Goal: Task Accomplishment & Management: Manage account settings

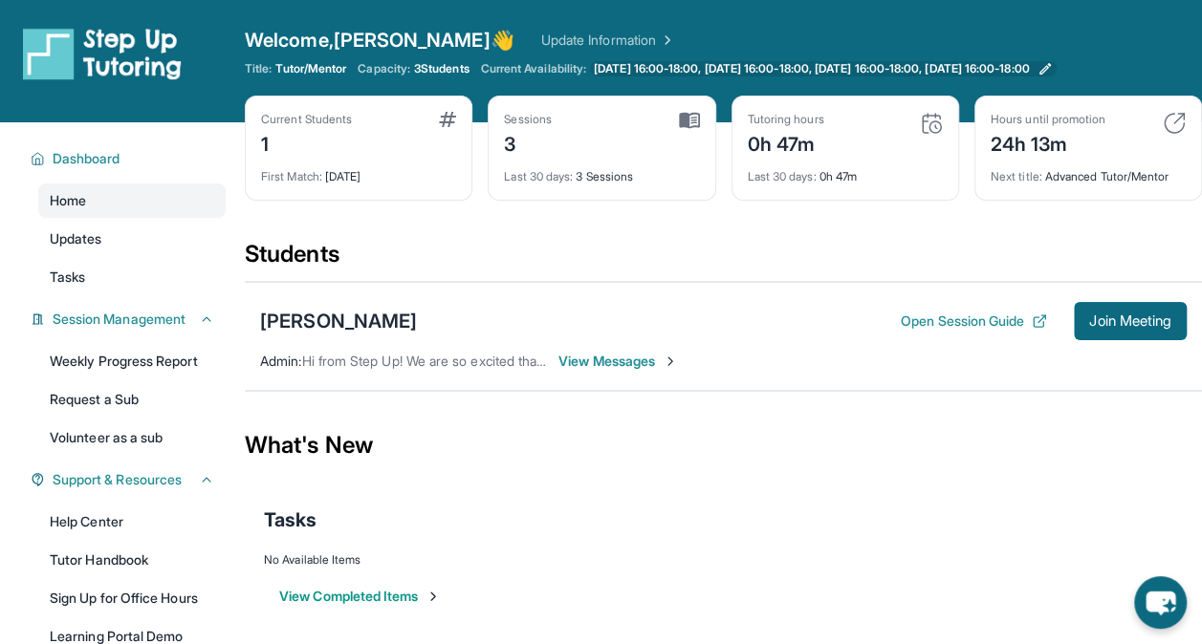
click at [643, 64] on span "[DATE] 16:00-18:00, [DATE] 16:00-18:00, [DATE] 16:00-18:00, [DATE] 16:00-18:00" at bounding box center [811, 68] width 435 height 15
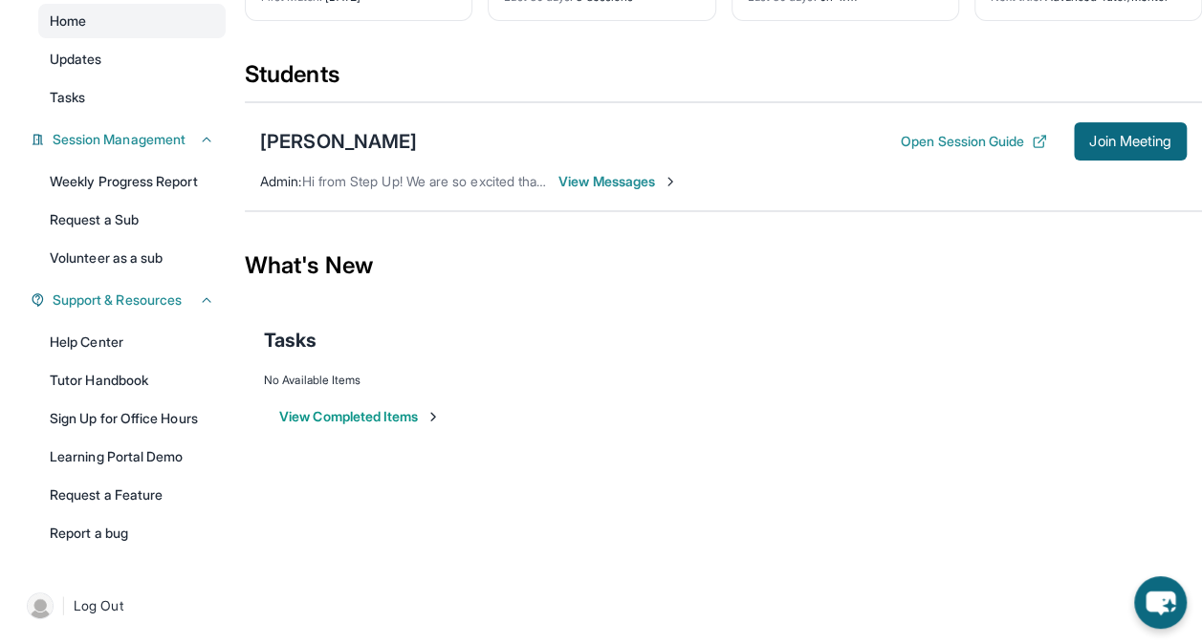
scroll to position [182, 0]
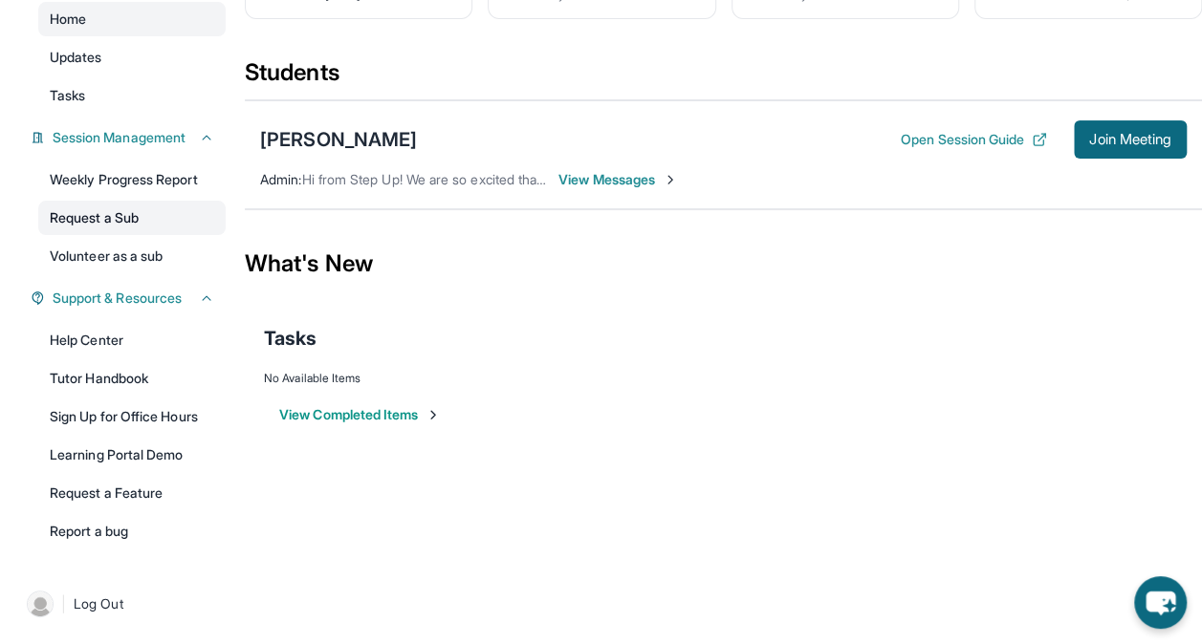
click at [105, 228] on link "Request a Sub" at bounding box center [131, 218] width 187 height 34
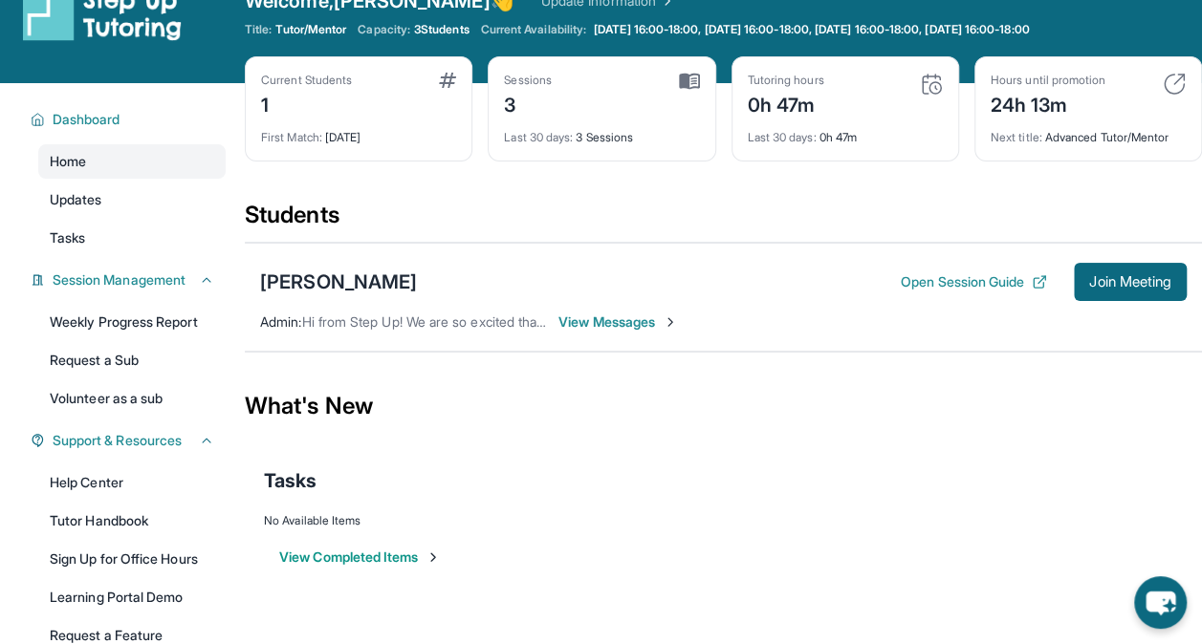
scroll to position [0, 0]
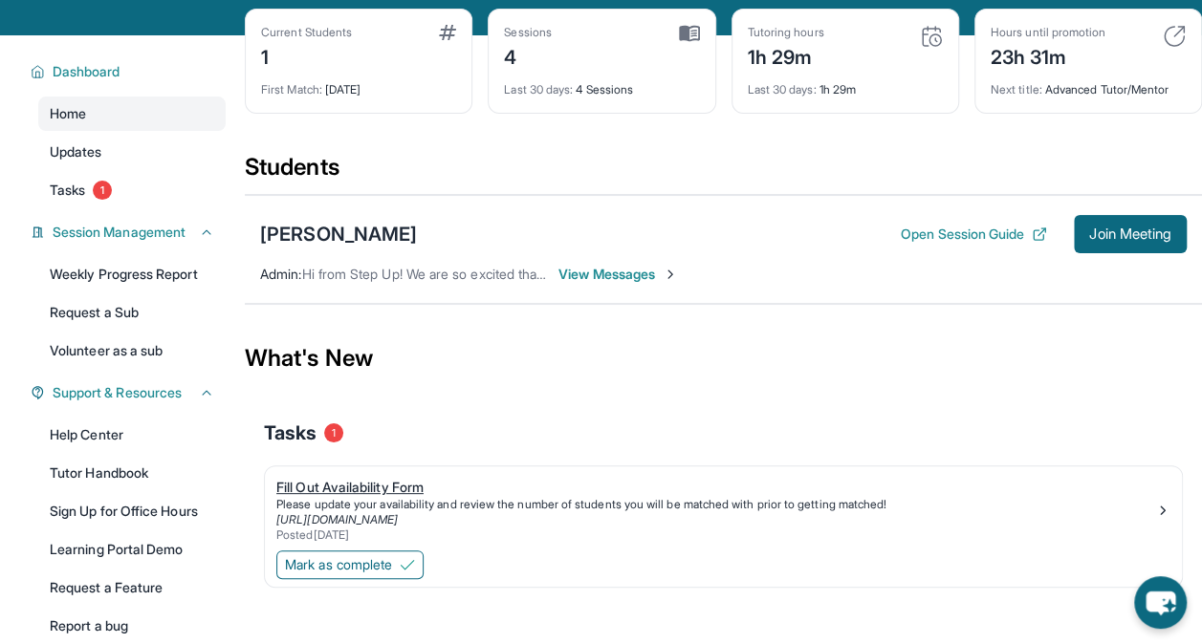
scroll to position [182, 0]
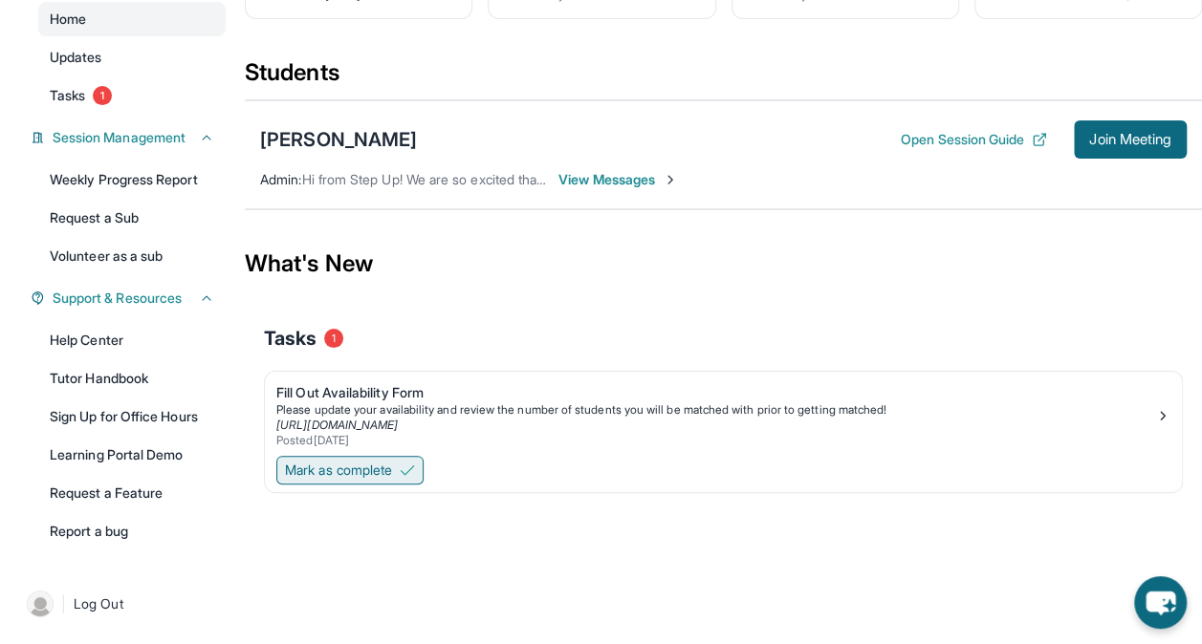
click at [384, 478] on button "Mark as complete" at bounding box center [349, 470] width 147 height 29
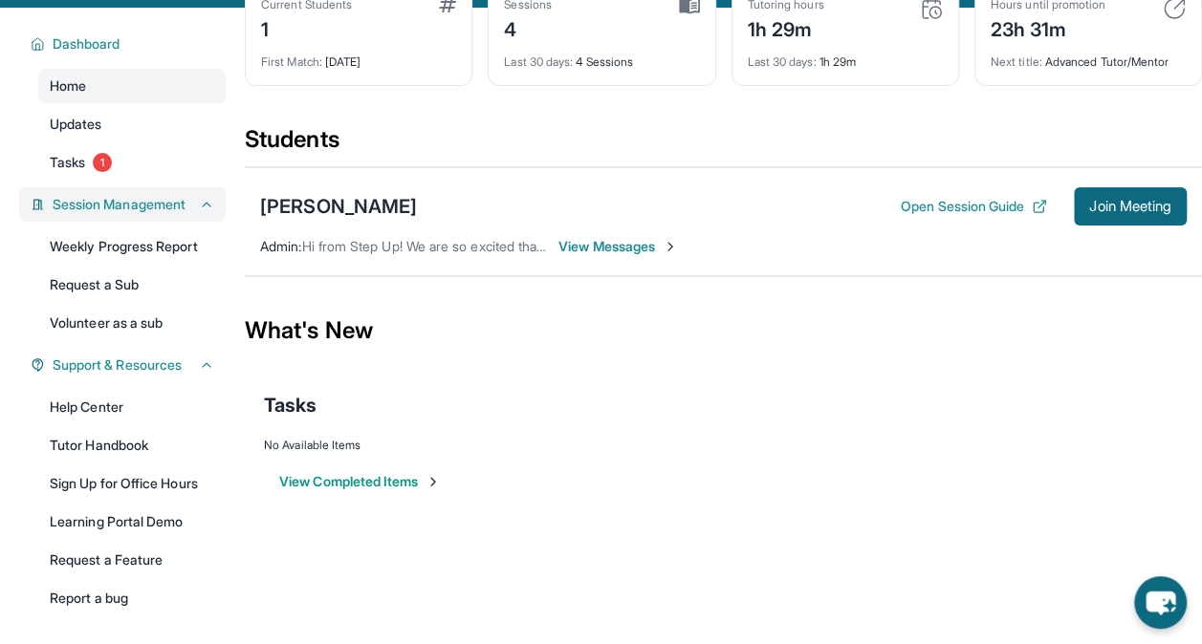
scroll to position [86, 0]
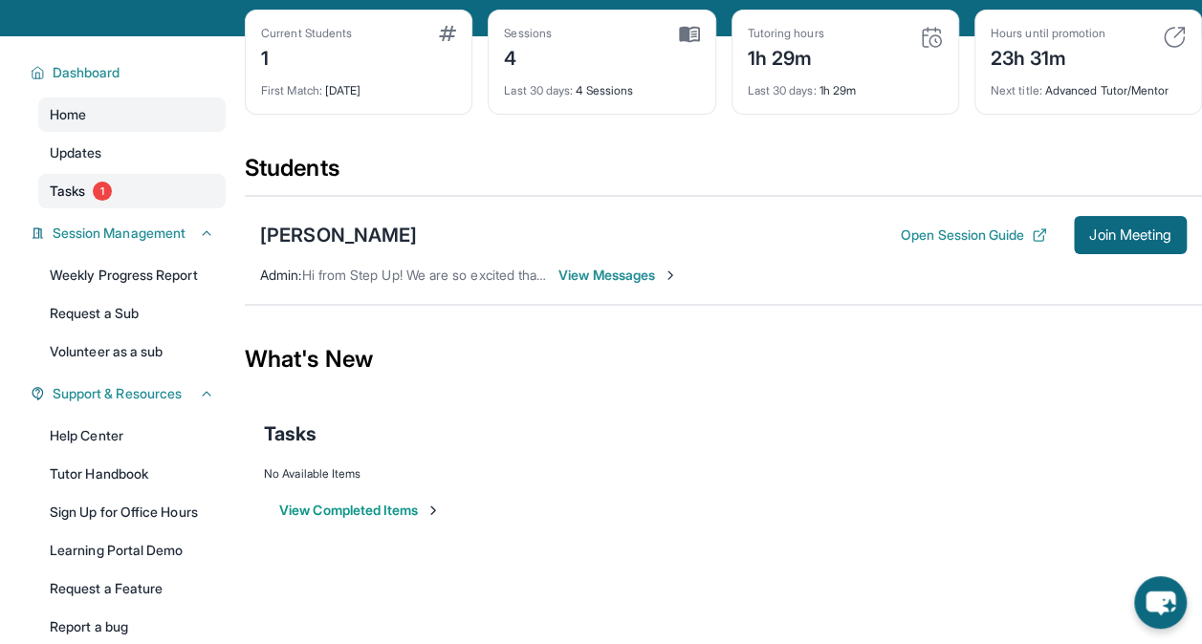
click at [96, 201] on link "Tasks 1" at bounding box center [131, 191] width 187 height 34
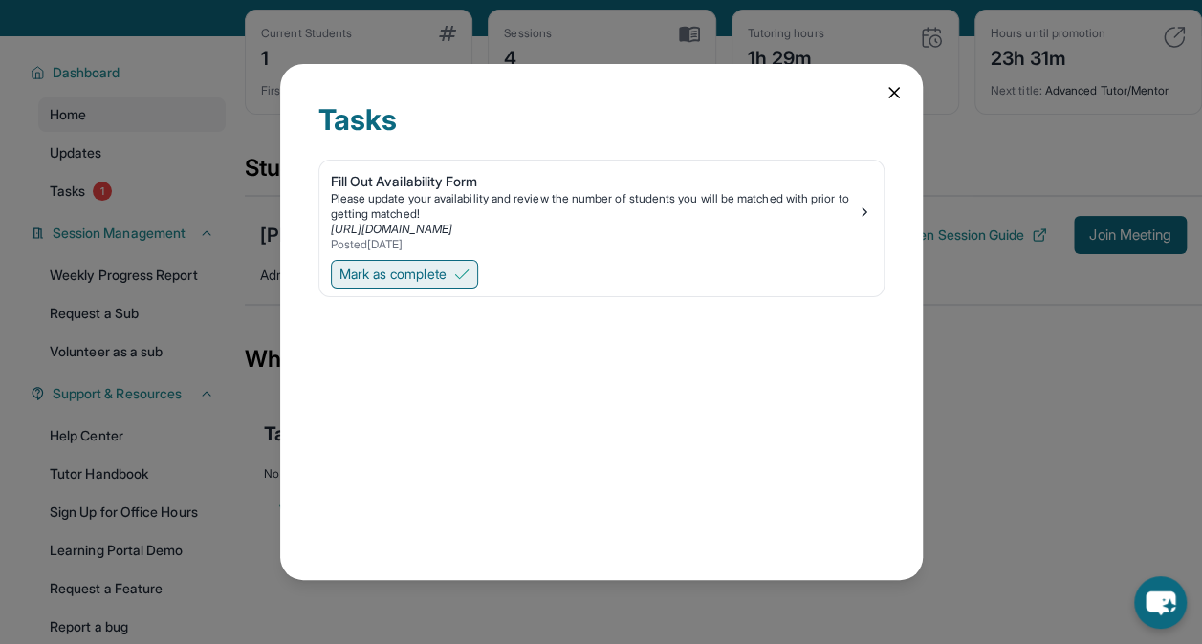
click at [438, 277] on span "Mark as complete" at bounding box center [392, 274] width 107 height 19
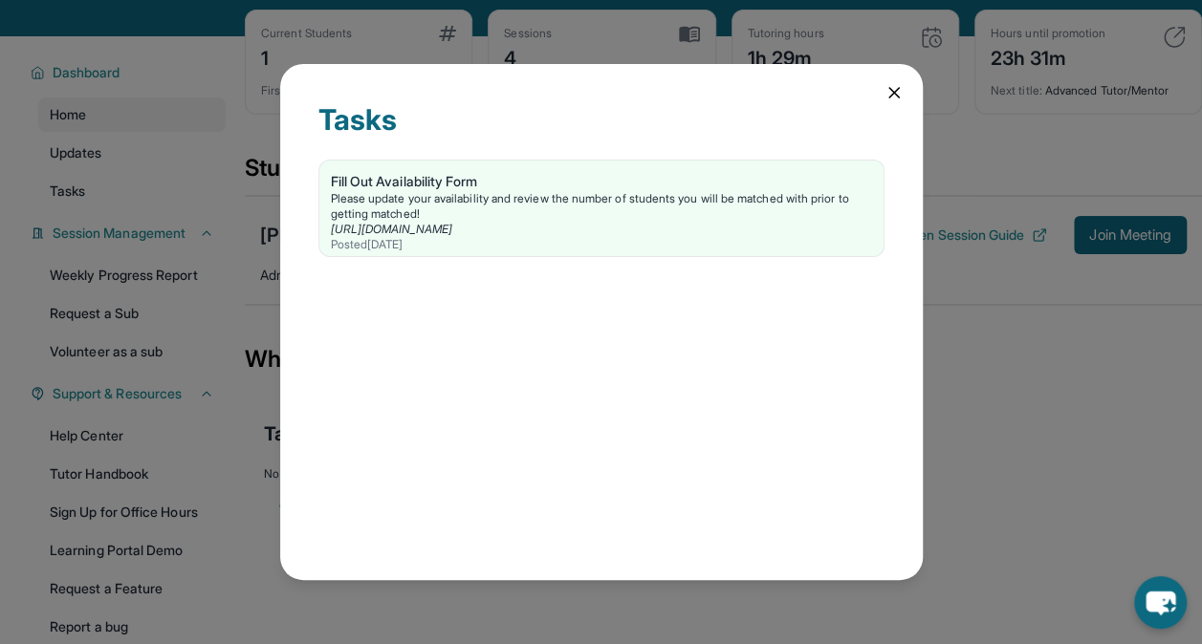
click at [873, 84] on div "Tasks Fill Out Availability Form Please update your availability and review the…" at bounding box center [601, 321] width 642 height 515
click at [887, 74] on div "Tasks Fill Out Availability Form Please update your availability and review the…" at bounding box center [601, 321] width 642 height 515
click at [883, 78] on div "Tasks Fill Out Availability Form Please update your availability and review the…" at bounding box center [601, 321] width 642 height 515
click at [891, 92] on icon at bounding box center [894, 93] width 10 height 10
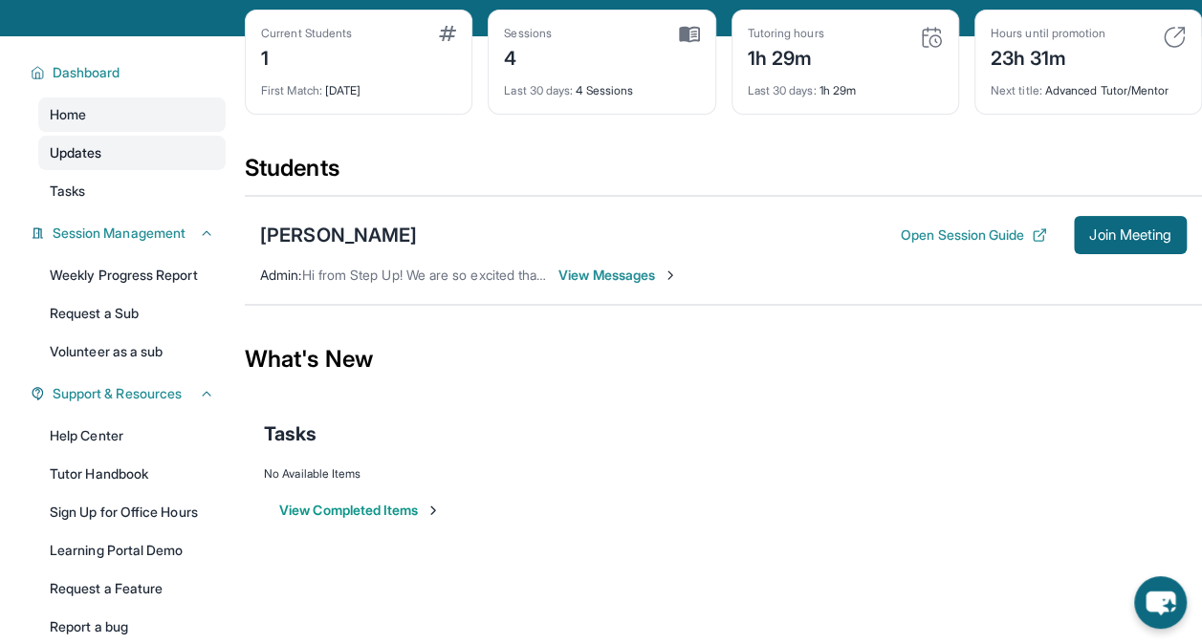
click at [141, 157] on link "Updates" at bounding box center [131, 153] width 187 height 34
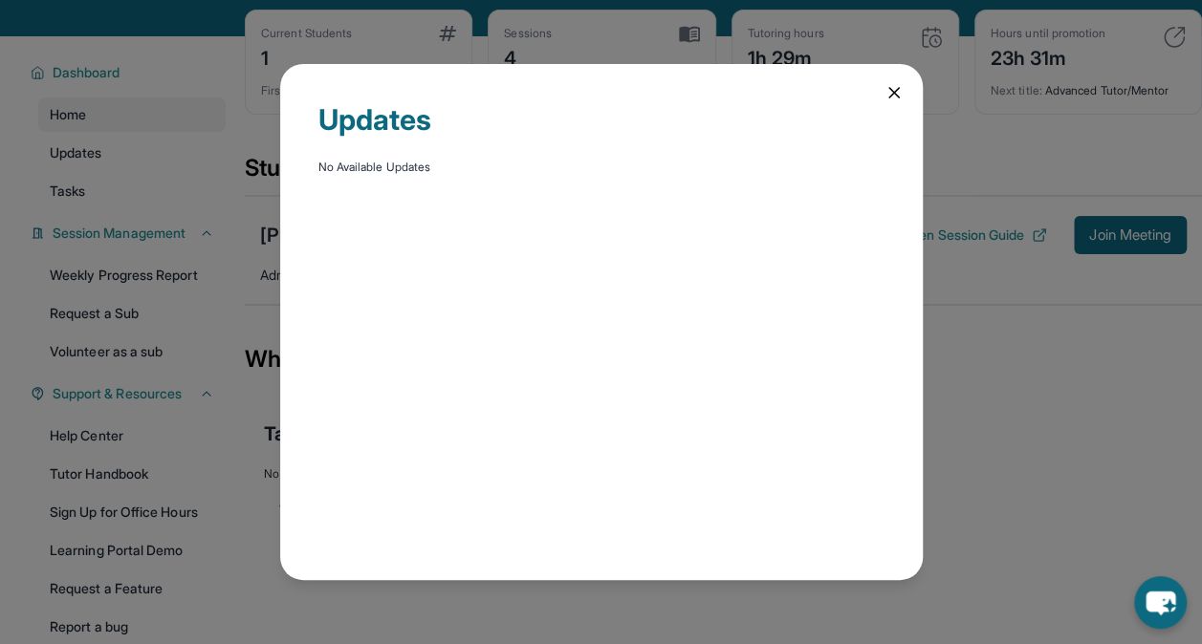
click at [141, 194] on div "Updates No Available Updates" at bounding box center [601, 322] width 1202 height 644
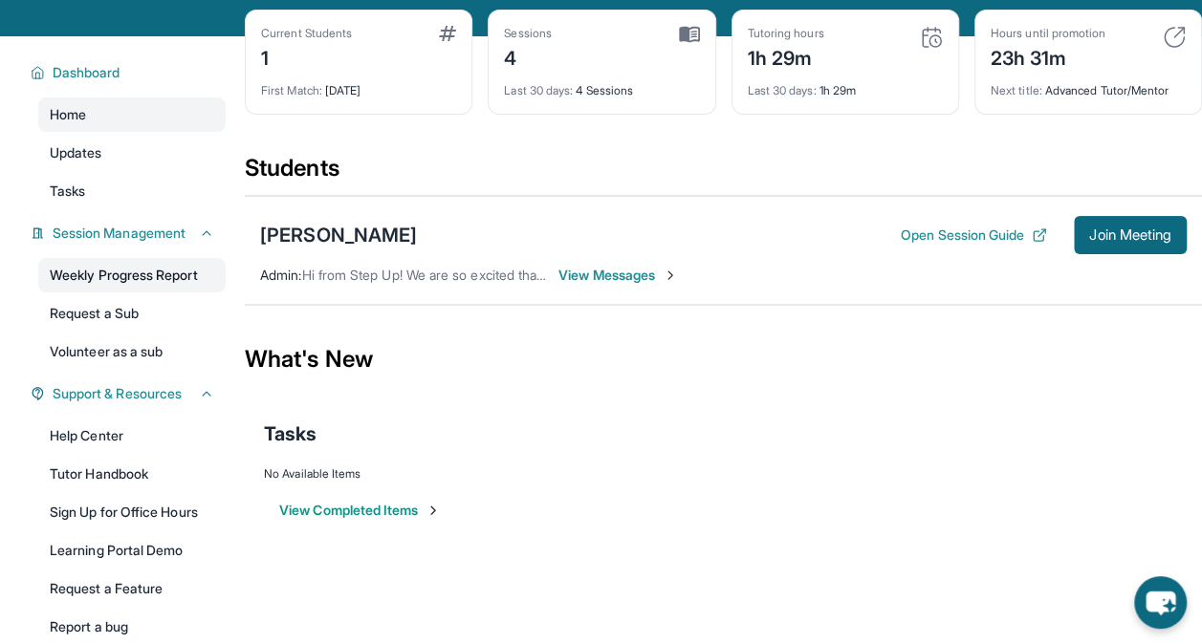
click at [109, 277] on link "Weekly Progress Report" at bounding box center [131, 275] width 187 height 34
click at [166, 320] on link "Request a Sub" at bounding box center [131, 313] width 187 height 34
click at [151, 344] on link "Volunteer as a sub" at bounding box center [131, 352] width 187 height 34
click at [164, 155] on link "Updates" at bounding box center [131, 153] width 187 height 34
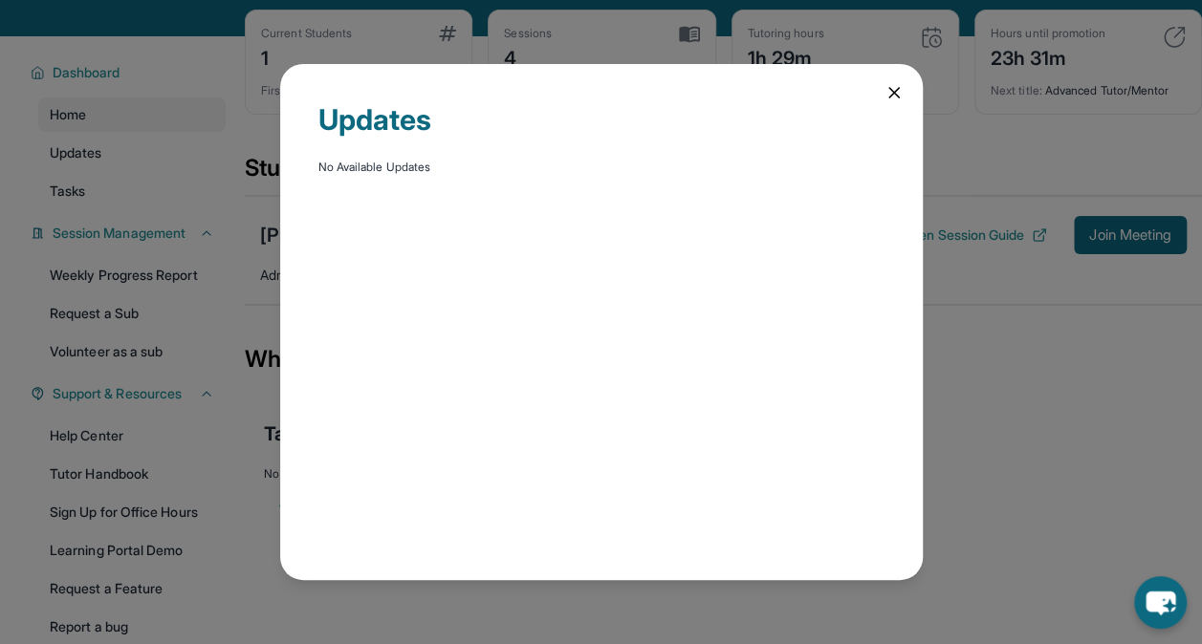
click at [887, 95] on icon at bounding box center [893, 92] width 19 height 19
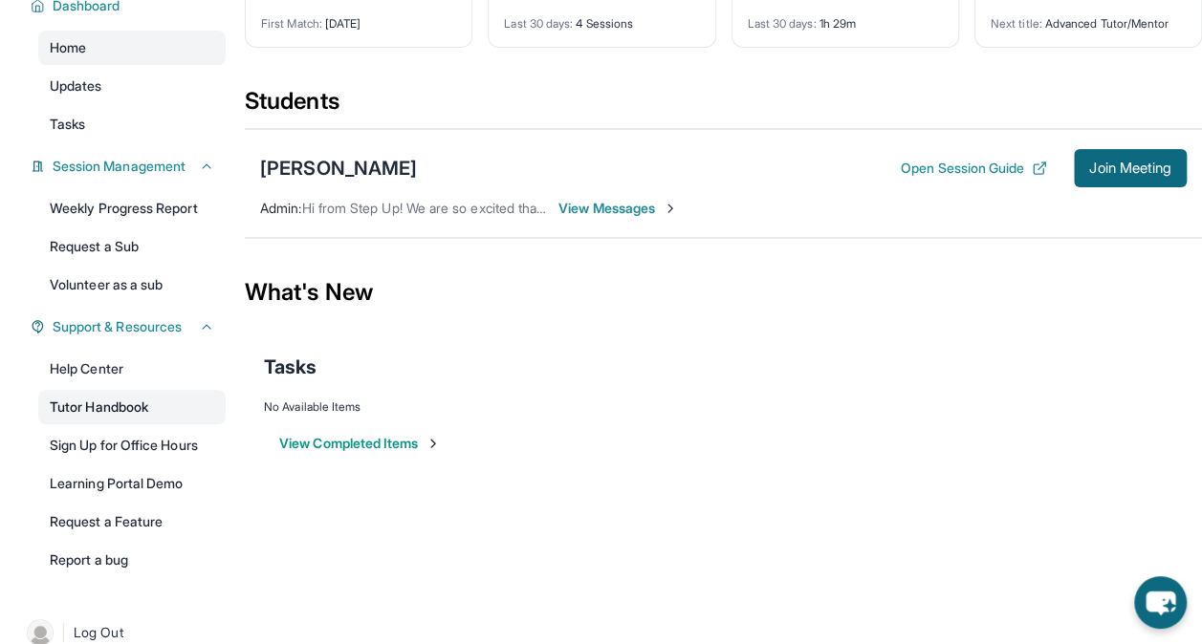
scroll to position [182, 0]
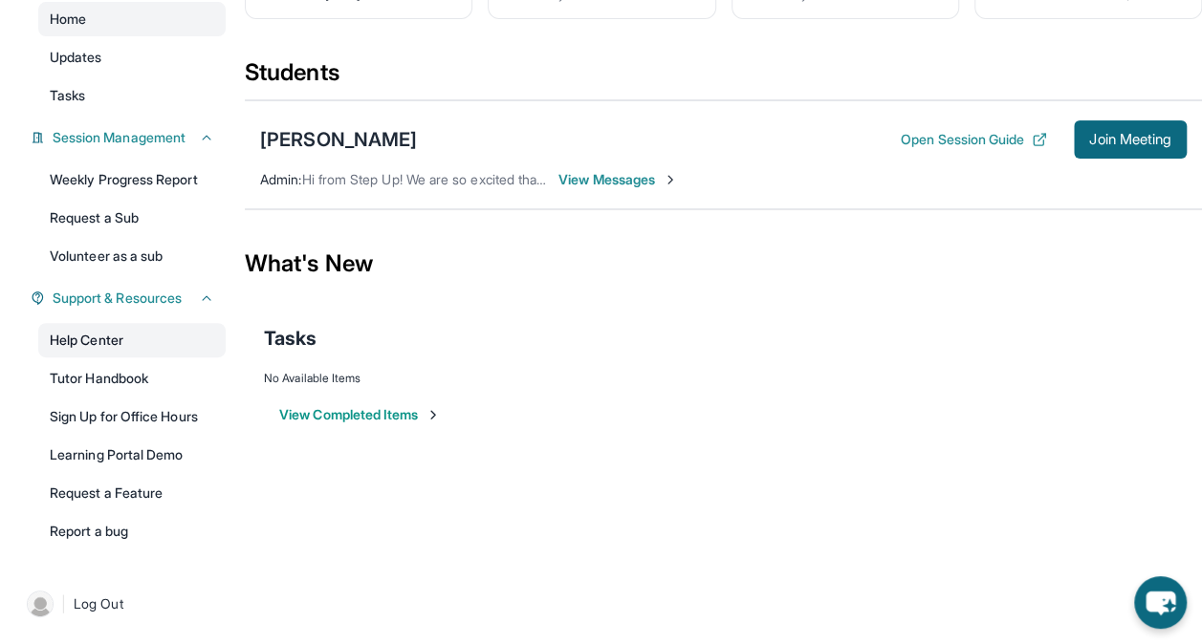
click at [157, 340] on link "Help Center" at bounding box center [131, 340] width 187 height 34
